Goal: Task Accomplishment & Management: Manage account settings

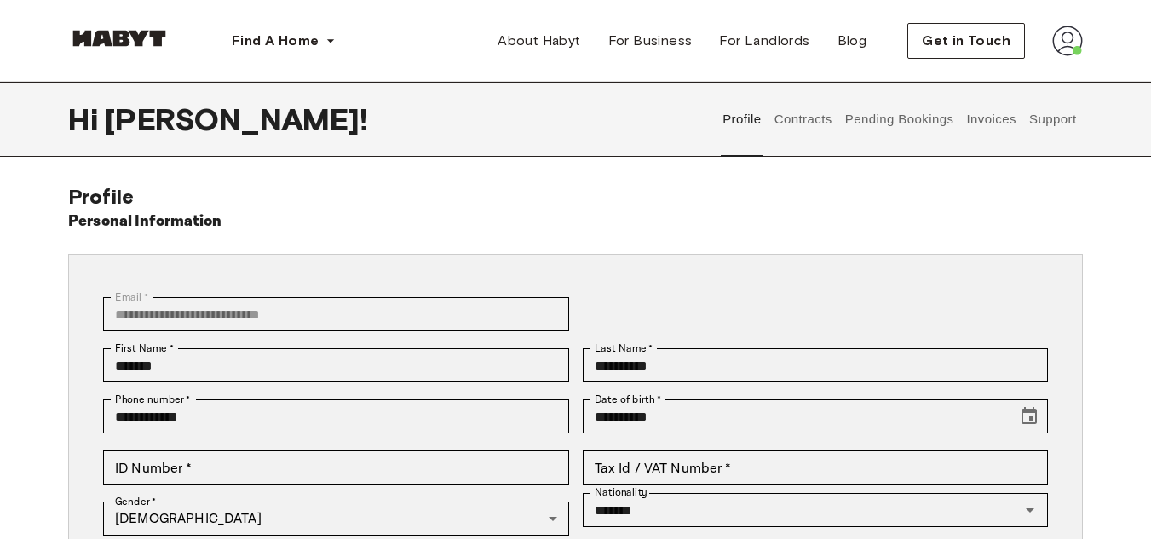
click at [999, 117] on button "Invoices" at bounding box center [991, 119] width 54 height 75
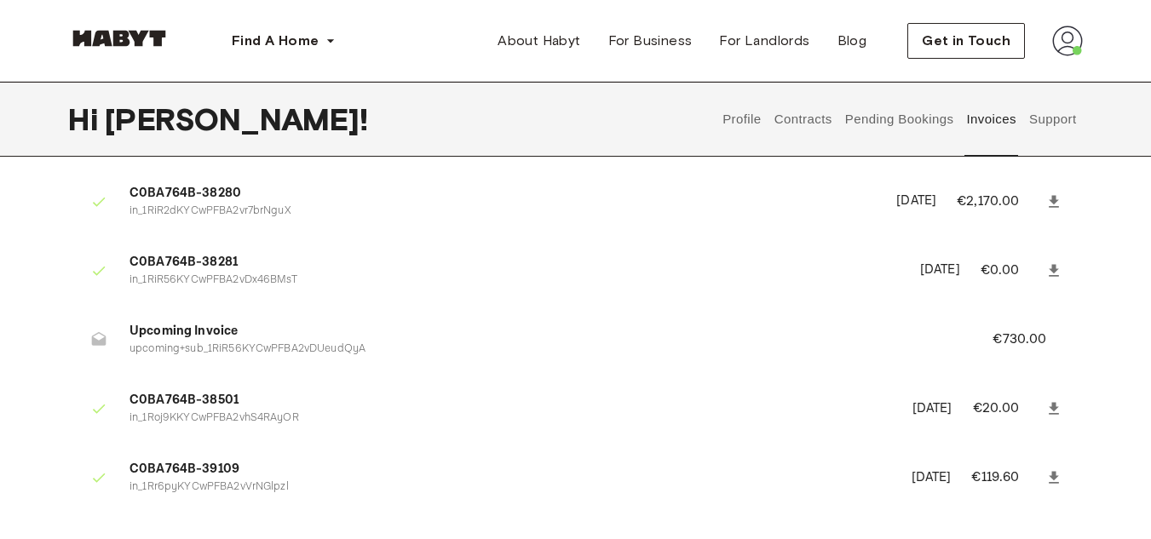
scroll to position [114, 0]
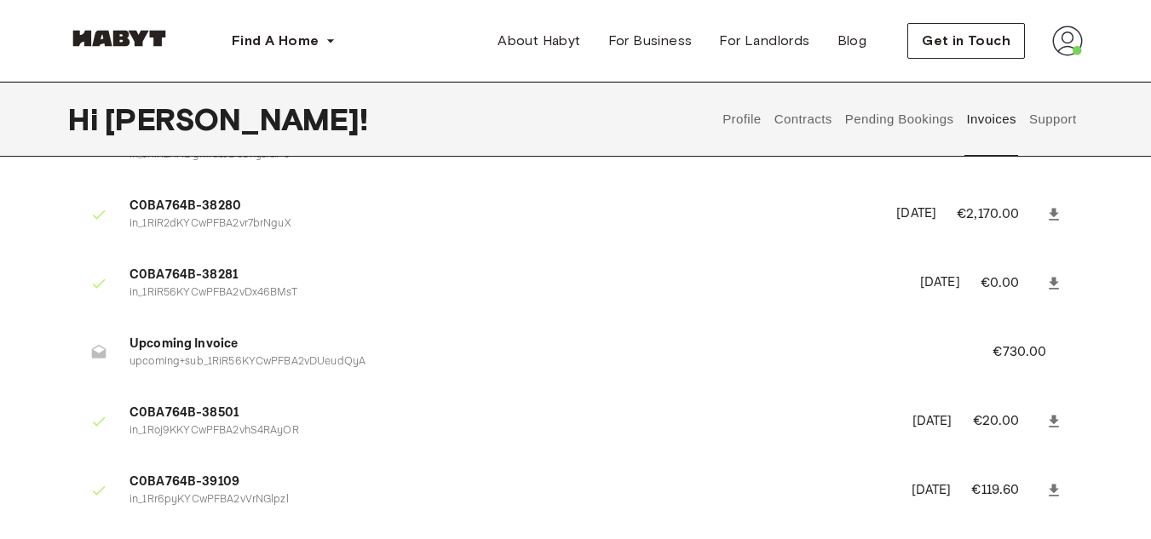
click at [339, 362] on p "upcoming+sub_1RiR56KYCwPFBA2vDUeudQyA" at bounding box center [540, 362] width 822 height 16
click at [570, 336] on span "Upcoming Invoice" at bounding box center [540, 345] width 822 height 20
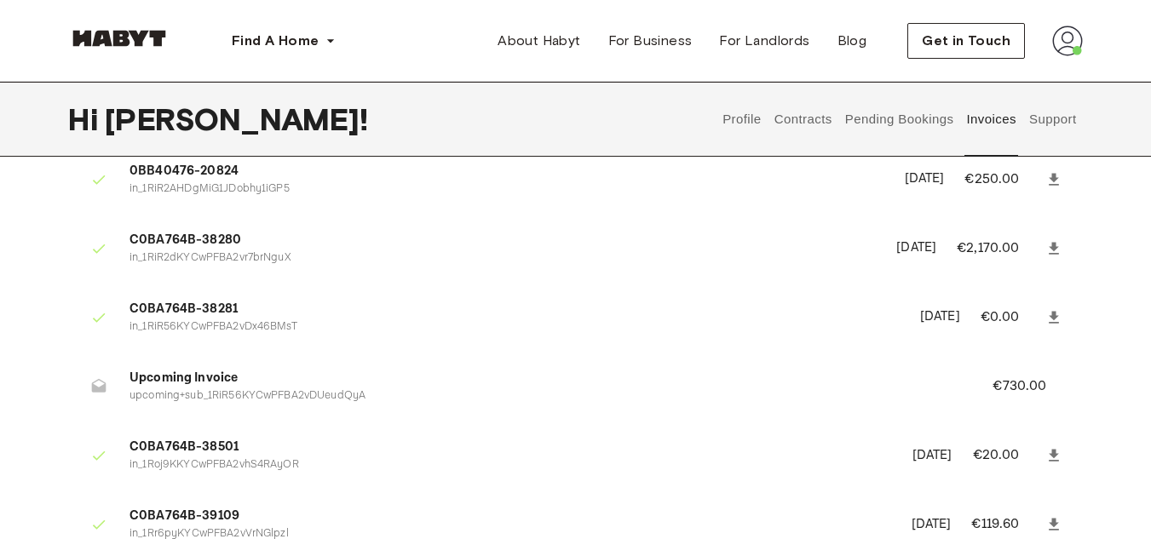
scroll to position [76, 0]
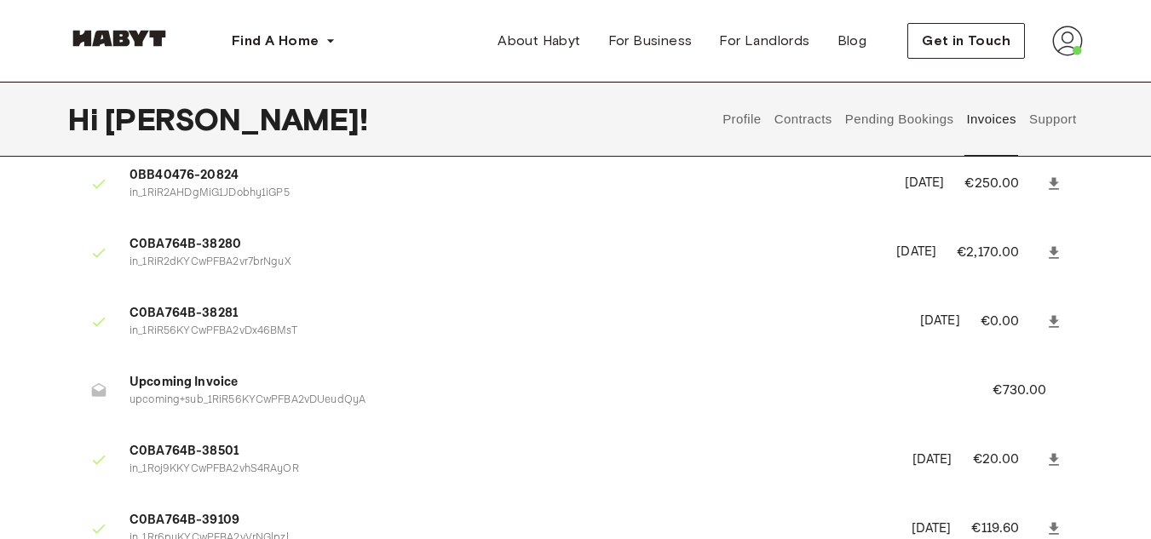
click at [1067, 49] on img at bounding box center [1067, 41] width 31 height 31
click at [1070, 48] on img at bounding box center [1067, 41] width 31 height 31
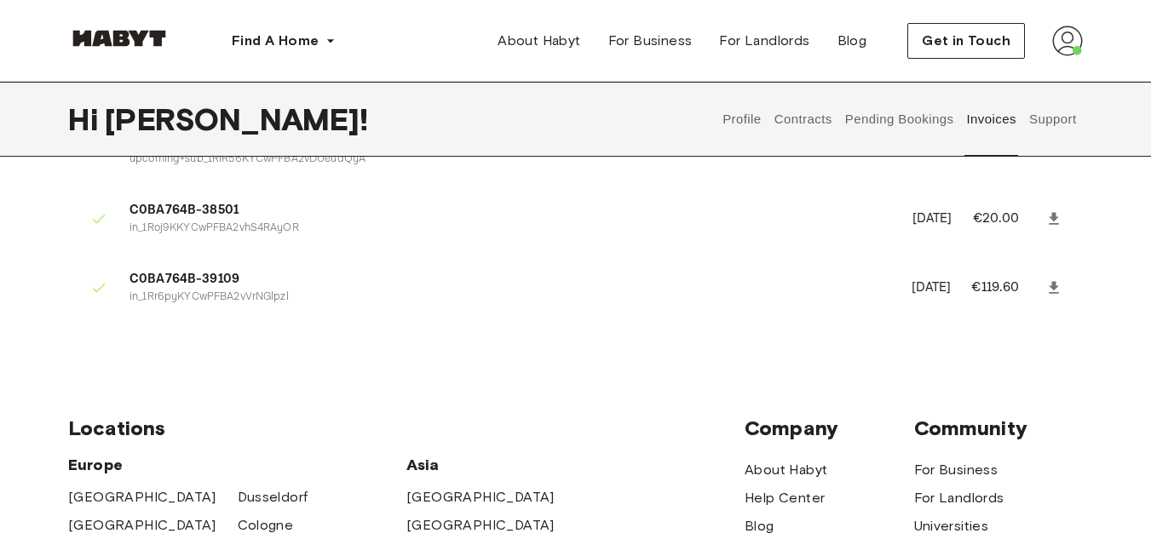
scroll to position [312, 0]
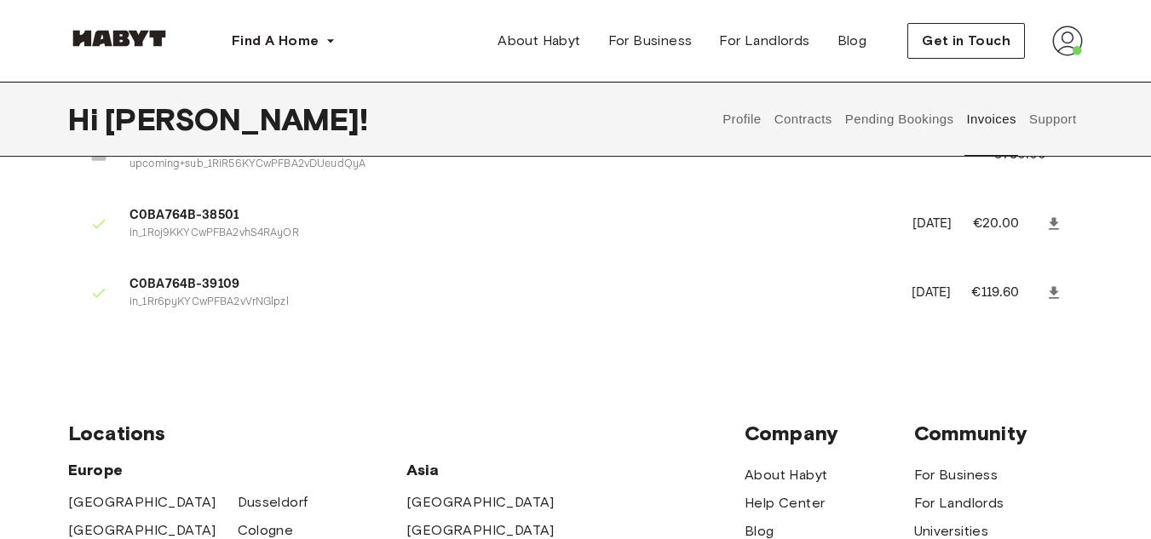
click at [1041, 112] on button "Support" at bounding box center [1052, 119] width 52 height 75
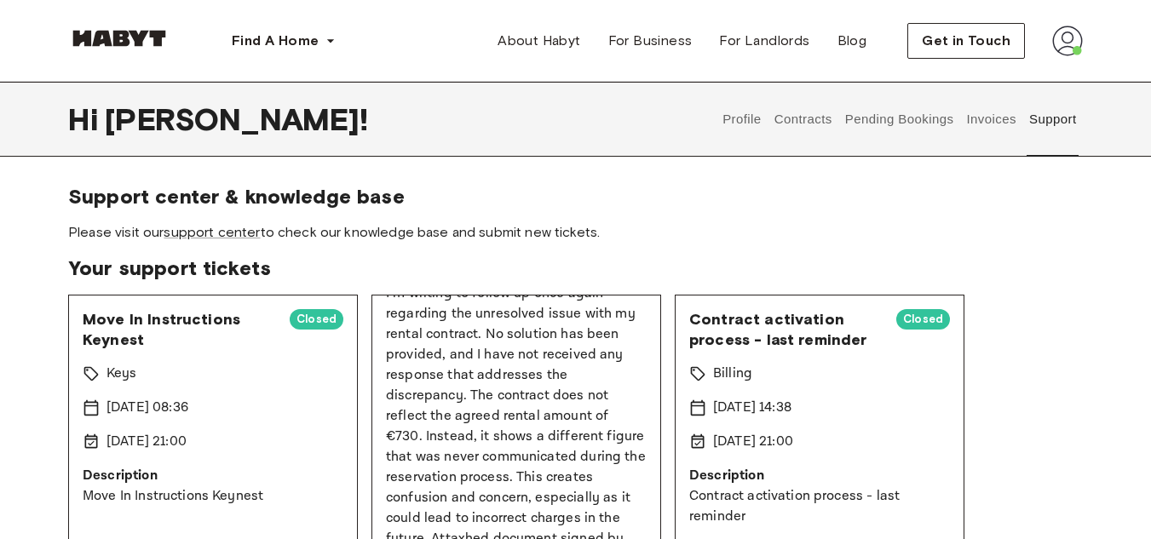
click at [821, 122] on button "Contracts" at bounding box center [803, 119] width 62 height 75
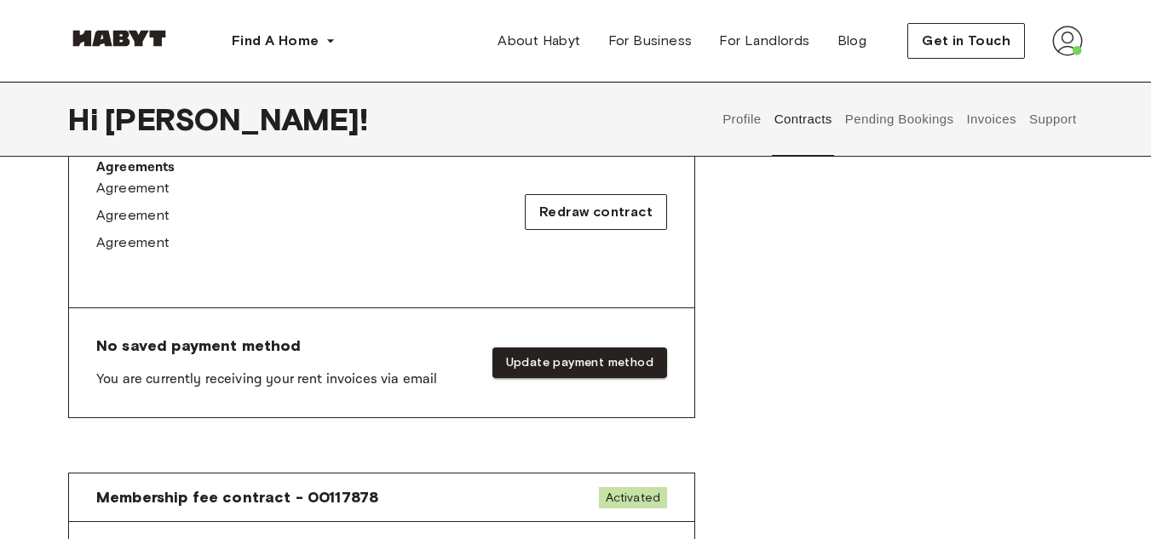
scroll to position [589, 0]
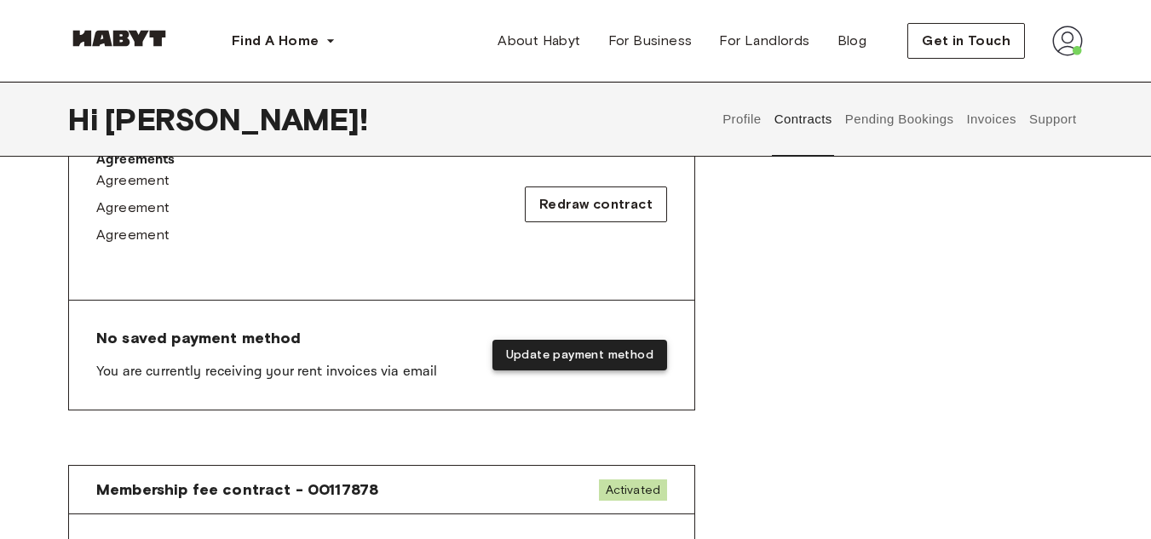
click at [630, 351] on button "Update payment method" at bounding box center [579, 356] width 175 height 32
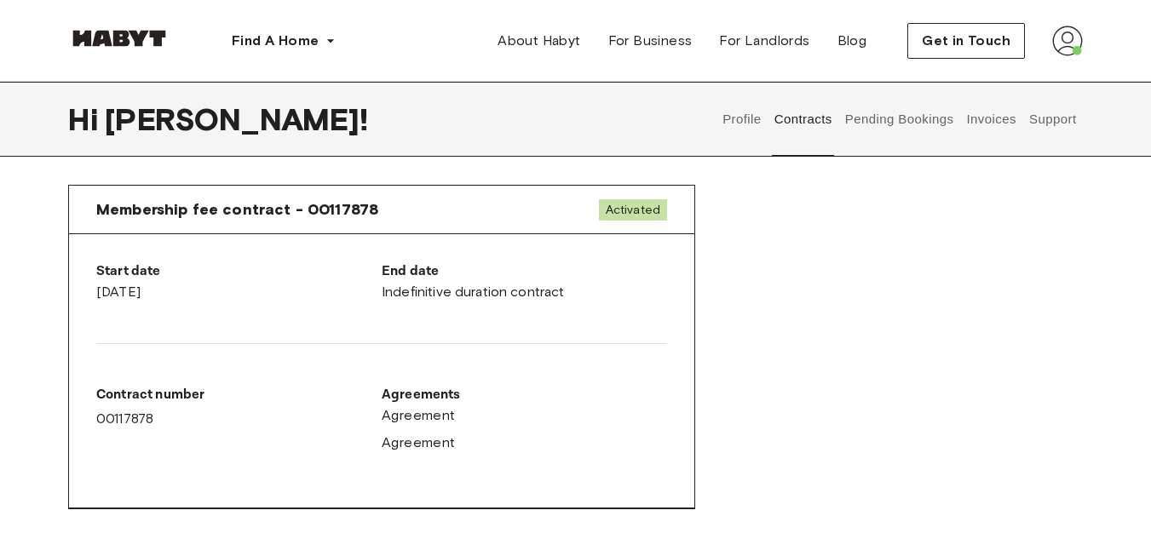
scroll to position [1233, 0]
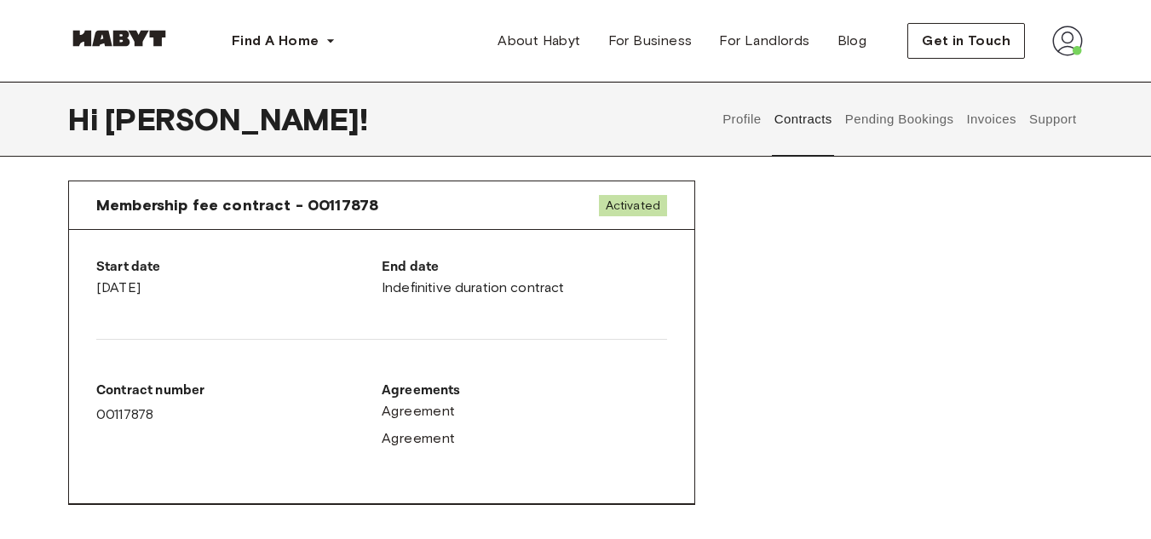
click at [1063, 38] on img at bounding box center [1067, 41] width 31 height 31
click at [1028, 78] on span "Profile" at bounding box center [1015, 80] width 43 height 20
